Goal: Find specific page/section: Find specific page/section

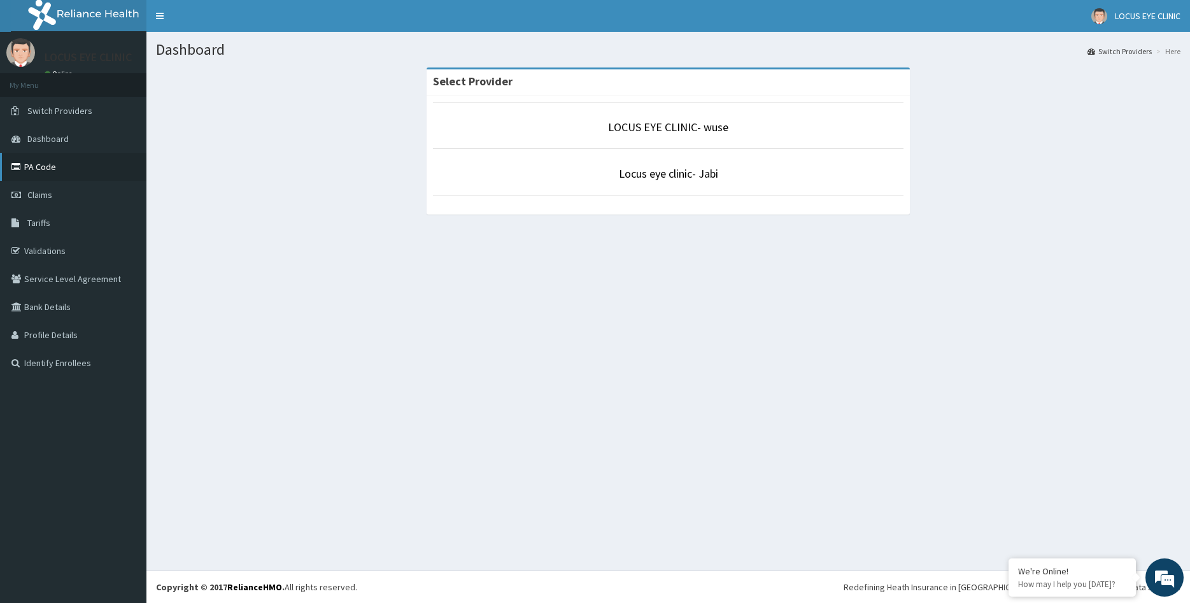
click at [13, 164] on icon at bounding box center [17, 166] width 13 height 9
click at [645, 173] on link "Locus eye clinic- Jabi" at bounding box center [668, 173] width 99 height 15
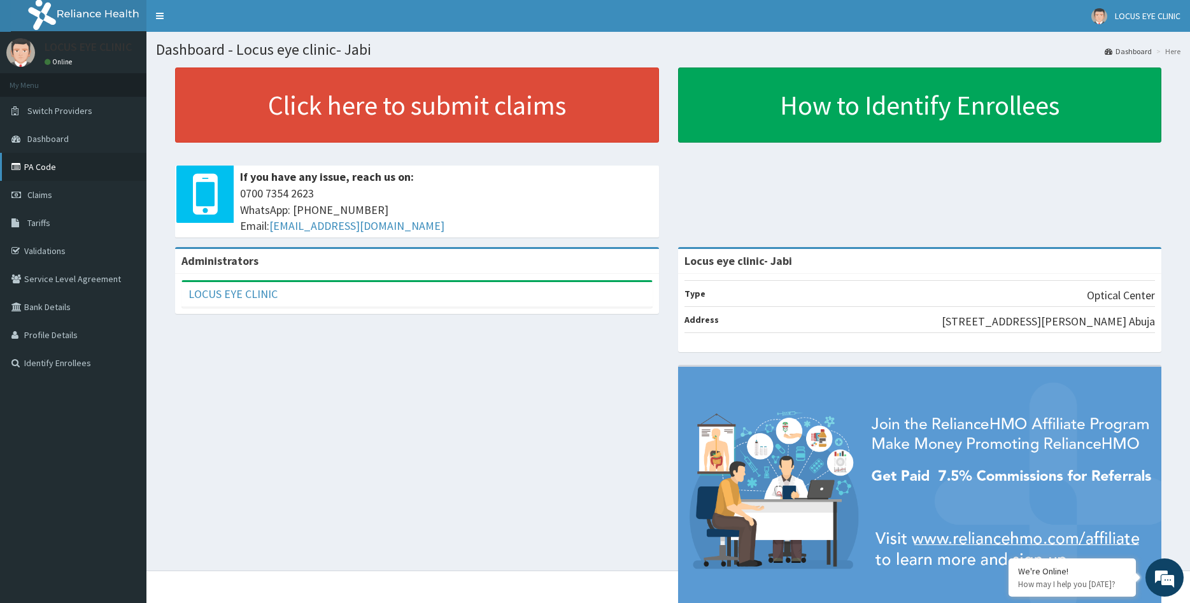
click at [57, 166] on link "PA Code" at bounding box center [73, 167] width 146 height 28
